Goal: Find specific page/section: Find specific page/section

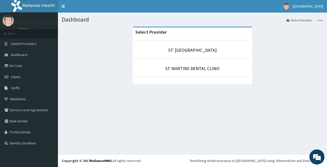
click at [182, 47] on li "ST. MARTINS HOSPITAL" at bounding box center [192, 49] width 114 height 19
click at [186, 52] on link "ST. [GEOGRAPHIC_DATA]" at bounding box center [192, 50] width 48 height 6
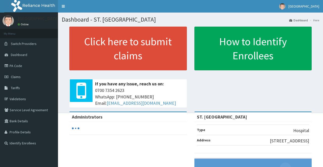
click at [17, 79] on span "Claims" at bounding box center [16, 77] width 10 height 5
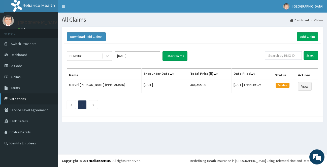
click at [17, 98] on link "Validations" at bounding box center [29, 99] width 58 height 11
